Goal: Task Accomplishment & Management: Use online tool/utility

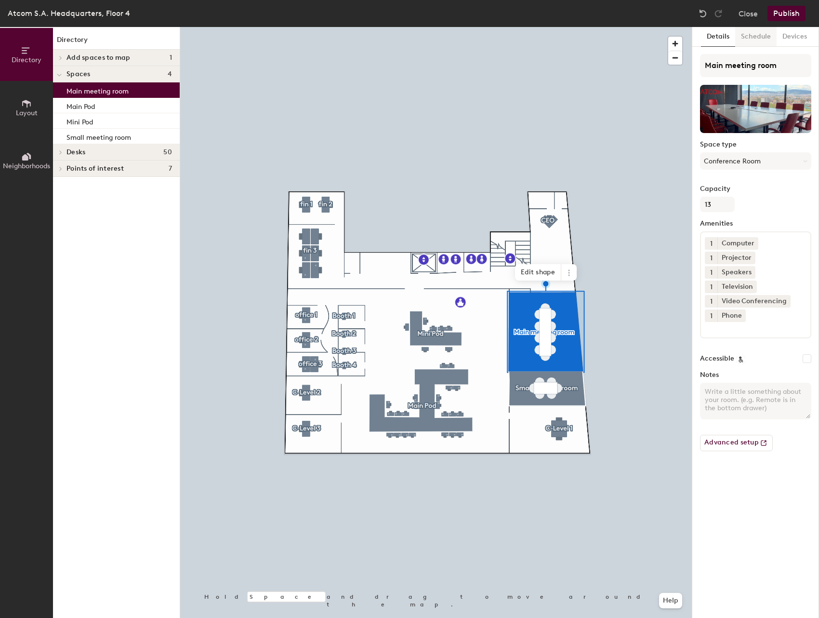
click at [750, 35] on button "Schedule" at bounding box center [755, 37] width 41 height 20
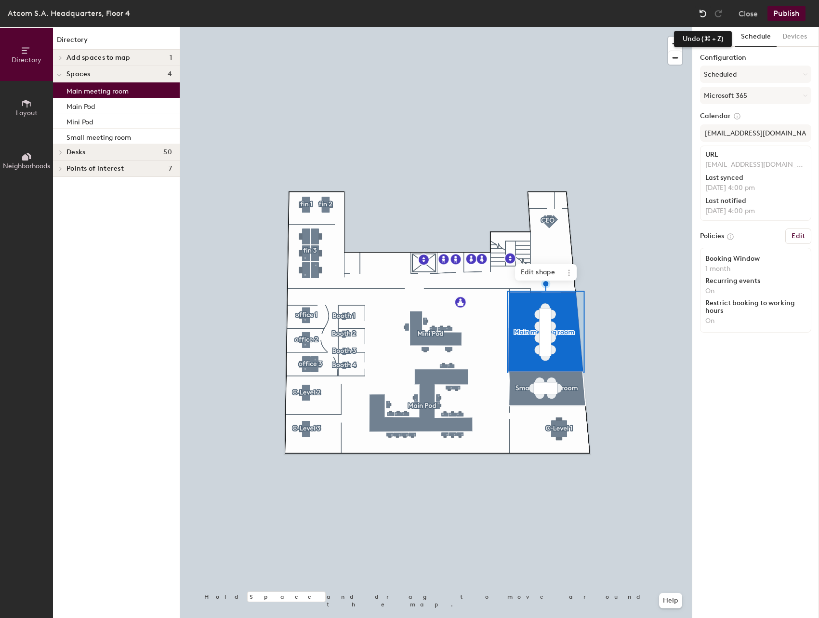
click at [701, 8] on div at bounding box center [702, 13] width 15 height 15
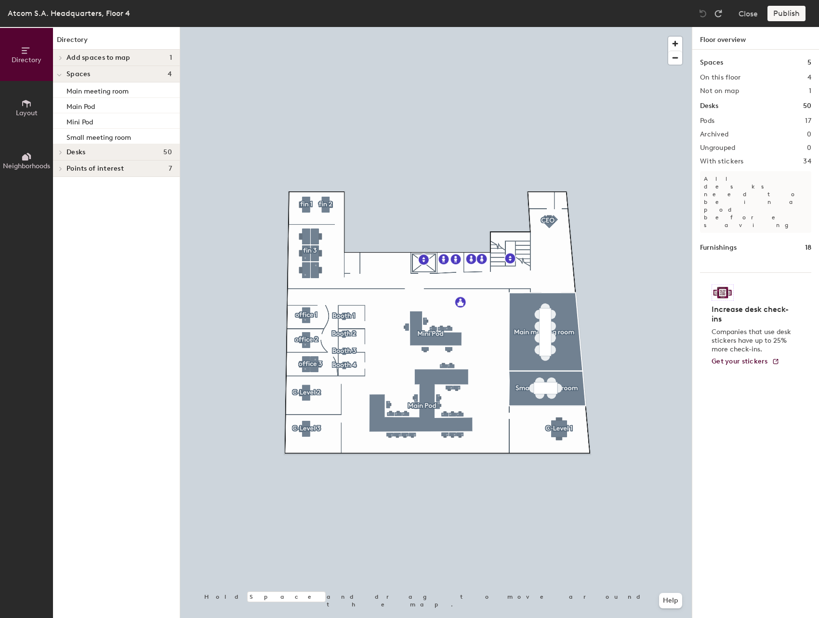
click at [29, 16] on div "Atcom S.A. Headquarters, Floor 4" at bounding box center [69, 13] width 122 height 12
click at [752, 15] on button "Close" at bounding box center [747, 13] width 19 height 15
